Goal: Information Seeking & Learning: Learn about a topic

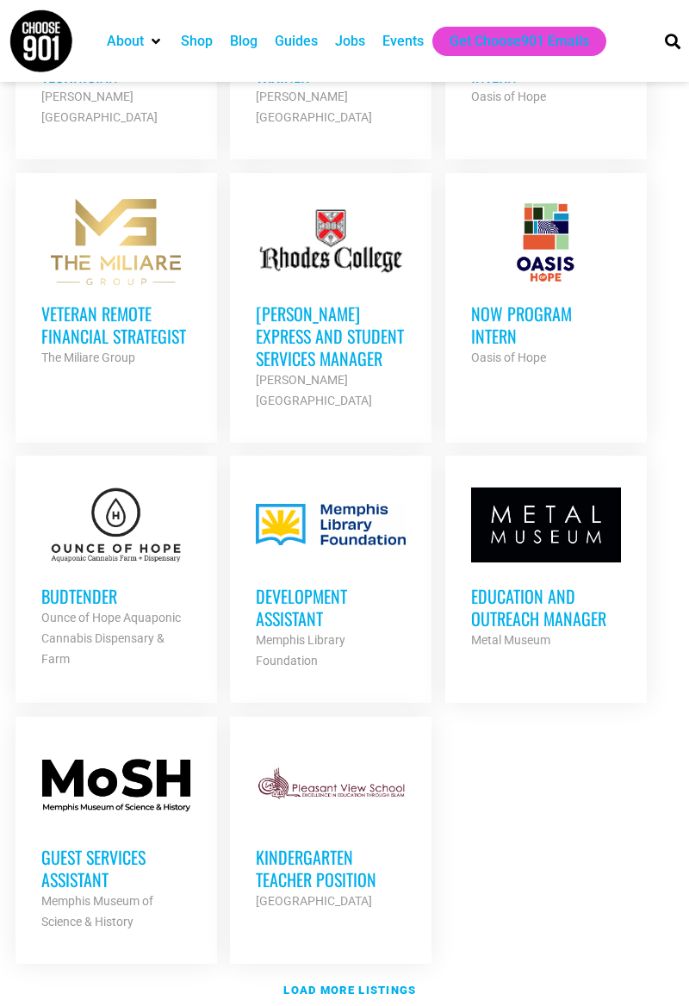
scroll to position [1828, 0]
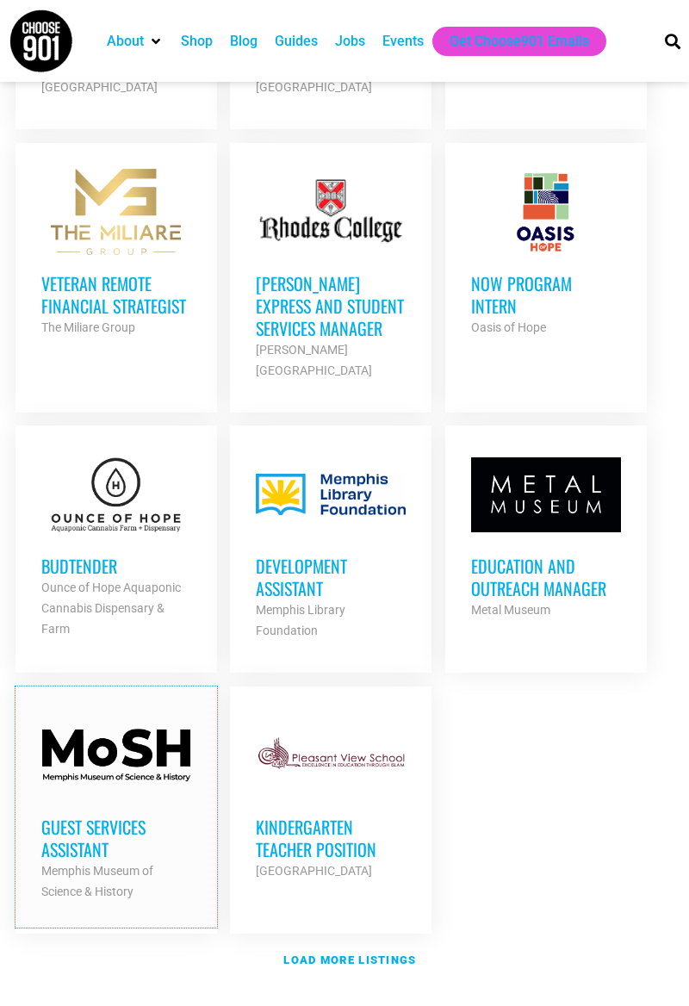
click at [134, 816] on h3 "Guest Services Assistant" at bounding box center [116, 838] width 150 height 45
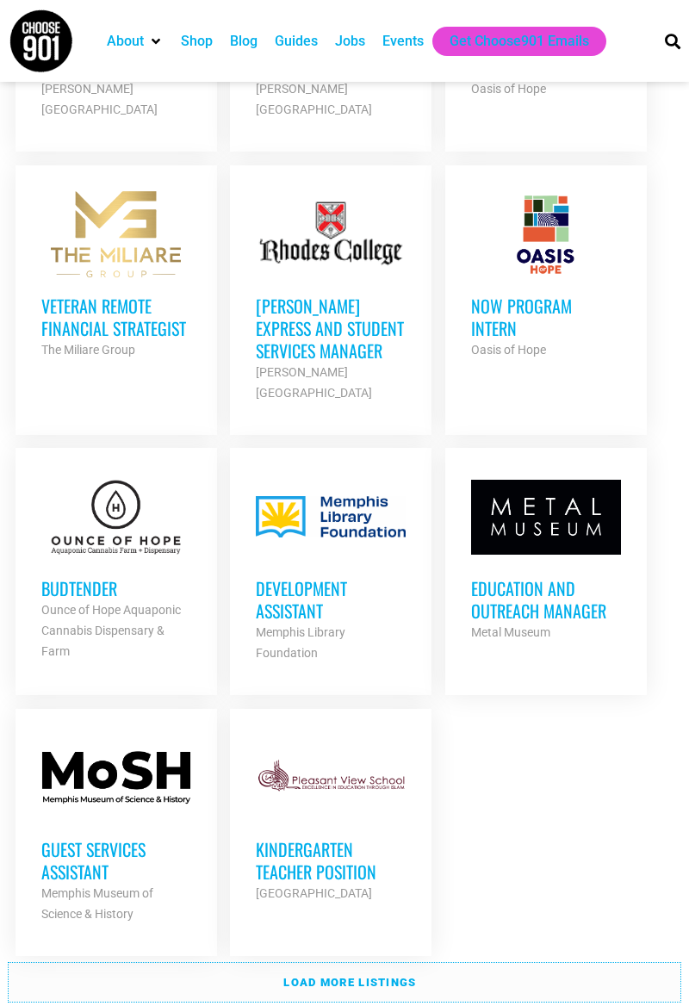
click at [395, 976] on strong "Load more listings" at bounding box center [349, 982] width 133 height 13
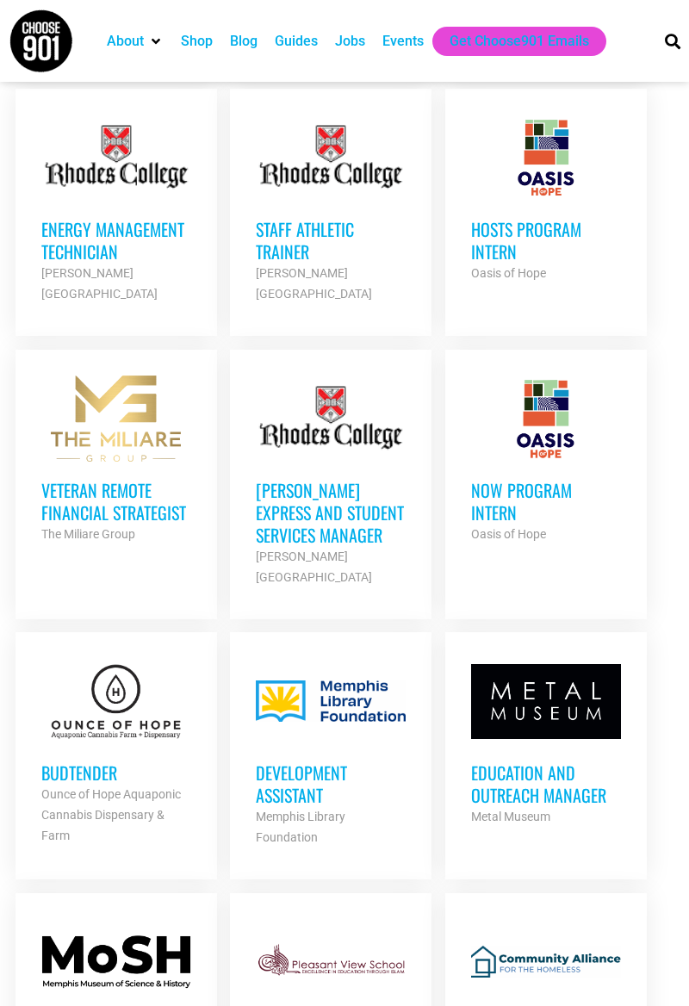
scroll to position [0, 0]
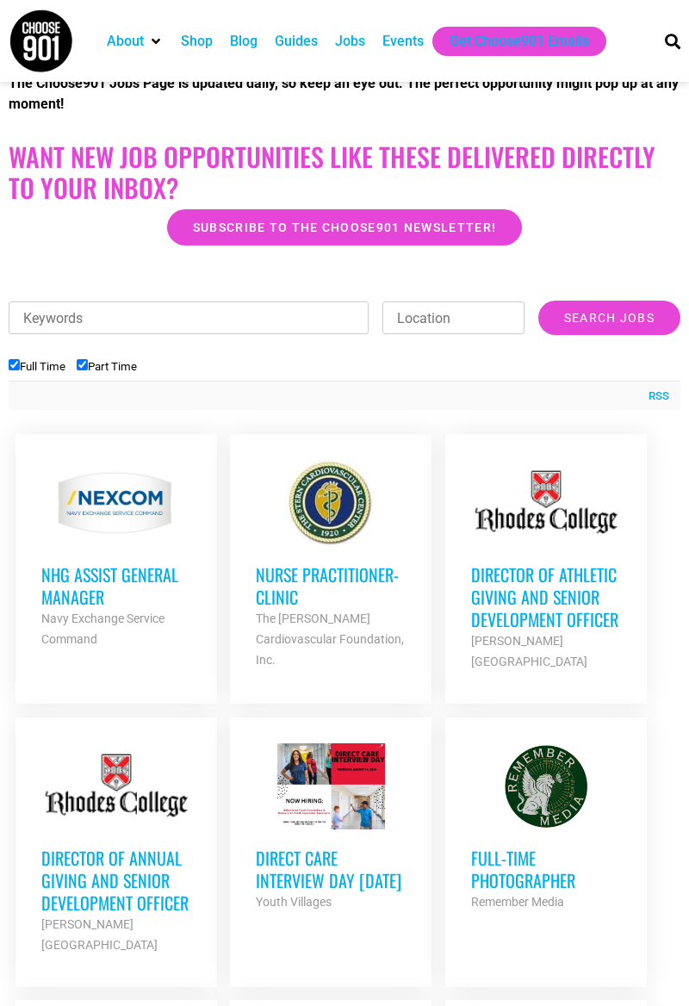
scroll to position [424, 0]
